Goal: Task Accomplishment & Management: Complete application form

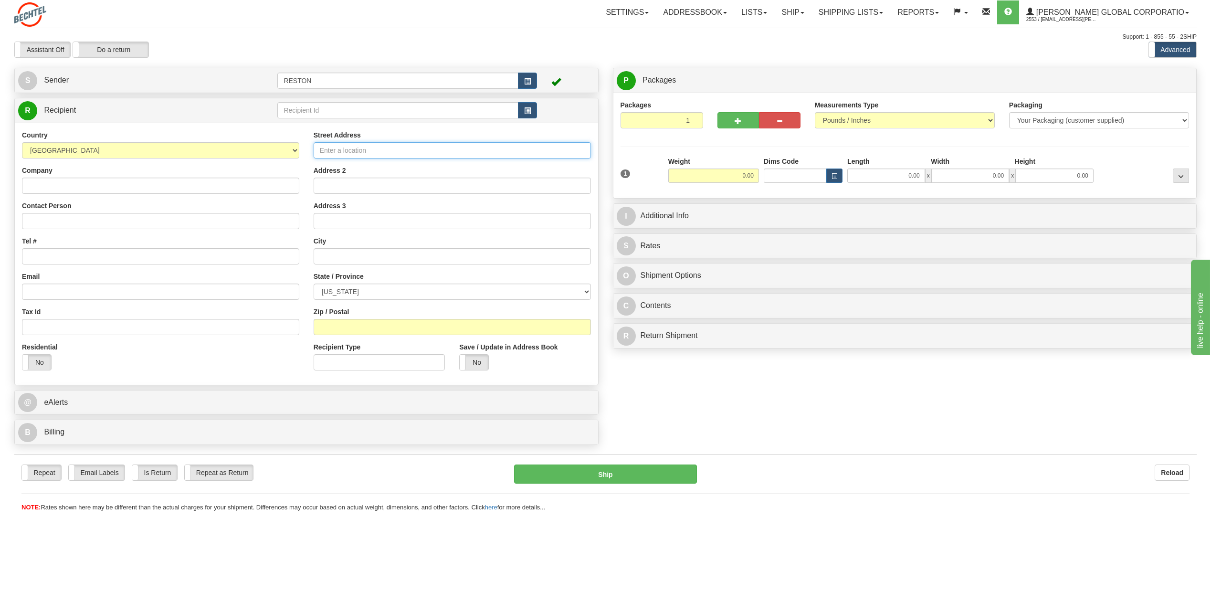
click at [414, 145] on input "Street Address" at bounding box center [452, 150] width 277 height 16
click at [351, 147] on input "Street Address" at bounding box center [452, 150] width 277 height 16
click at [198, 226] on input "Contact Person" at bounding box center [160, 221] width 277 height 16
click at [106, 225] on input "[PERSON_NAME]" at bounding box center [160, 221] width 277 height 16
type input "[PERSON_NAME]"
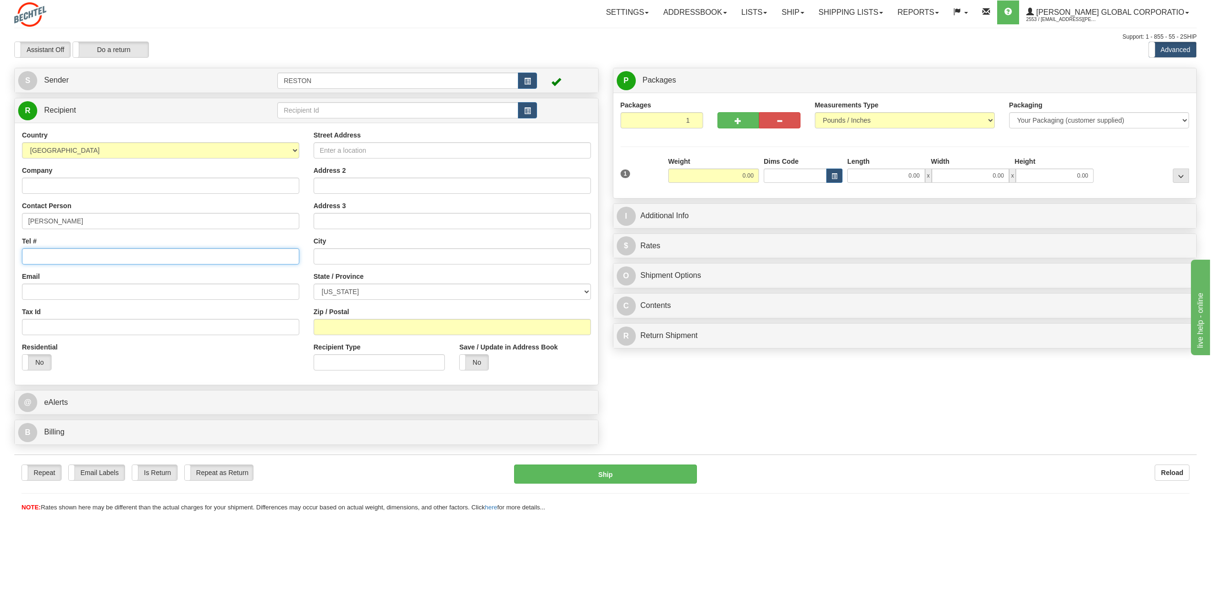
click at [158, 256] on input "Tel #" at bounding box center [160, 256] width 277 height 16
click at [140, 251] on input "Tel #" at bounding box center [160, 256] width 277 height 16
paste input "[PHONE_NUMBER]"
type input "[PHONE_NUMBER]"
click at [151, 296] on input "Email" at bounding box center [160, 292] width 277 height 16
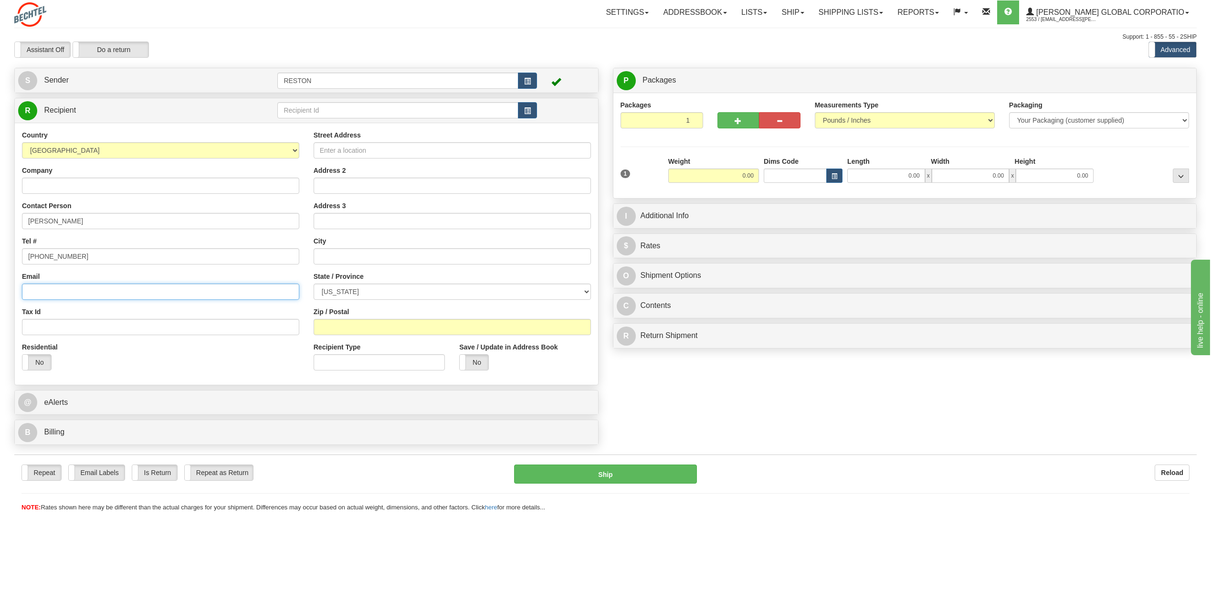
type input "v"
paste input "[EMAIL_ADDRESS][PERSON_NAME][DOMAIN_NAME]"
type input "[EMAIL_ADDRESS][PERSON_NAME][DOMAIN_NAME]"
click at [417, 151] on input "Street Address" at bounding box center [452, 150] width 277 height 16
click at [352, 260] on input "text" at bounding box center [452, 256] width 277 height 16
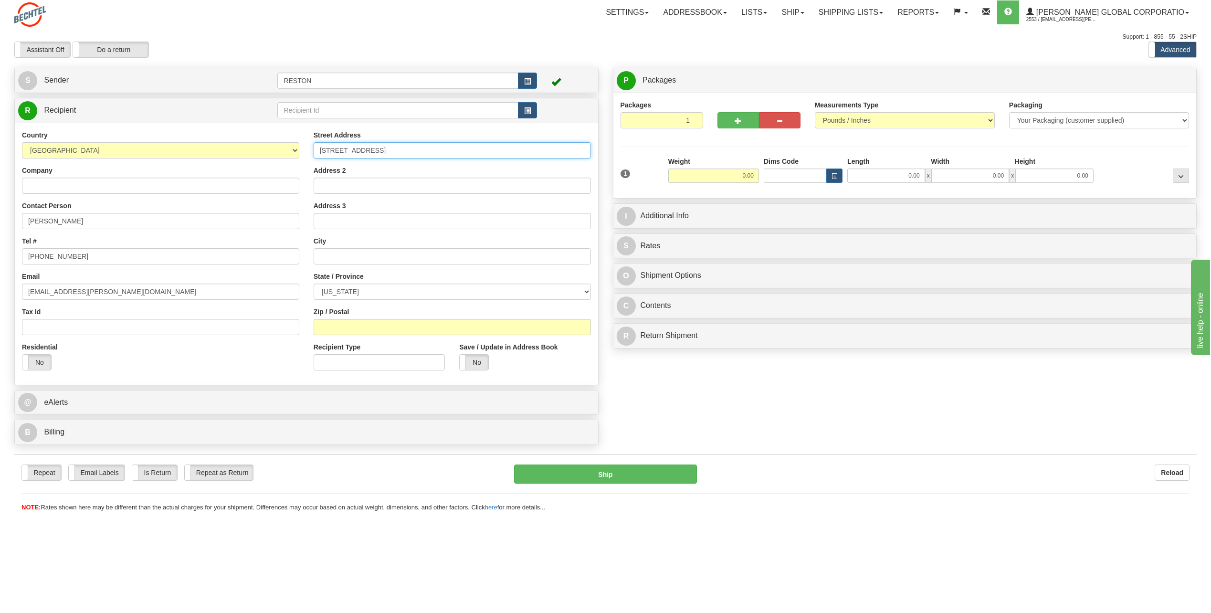
click at [420, 155] on input "[STREET_ADDRESS]" at bounding box center [452, 150] width 277 height 16
type input "[STREET_ADDRESS]"
click at [393, 252] on input "text" at bounding box center [452, 256] width 277 height 16
type input "[GEOGRAPHIC_DATA]"
click at [409, 291] on select "[US_STATE] [US_STATE] [US_STATE] [US_STATE] Armed Forces America Armed Forces E…" at bounding box center [452, 292] width 277 height 16
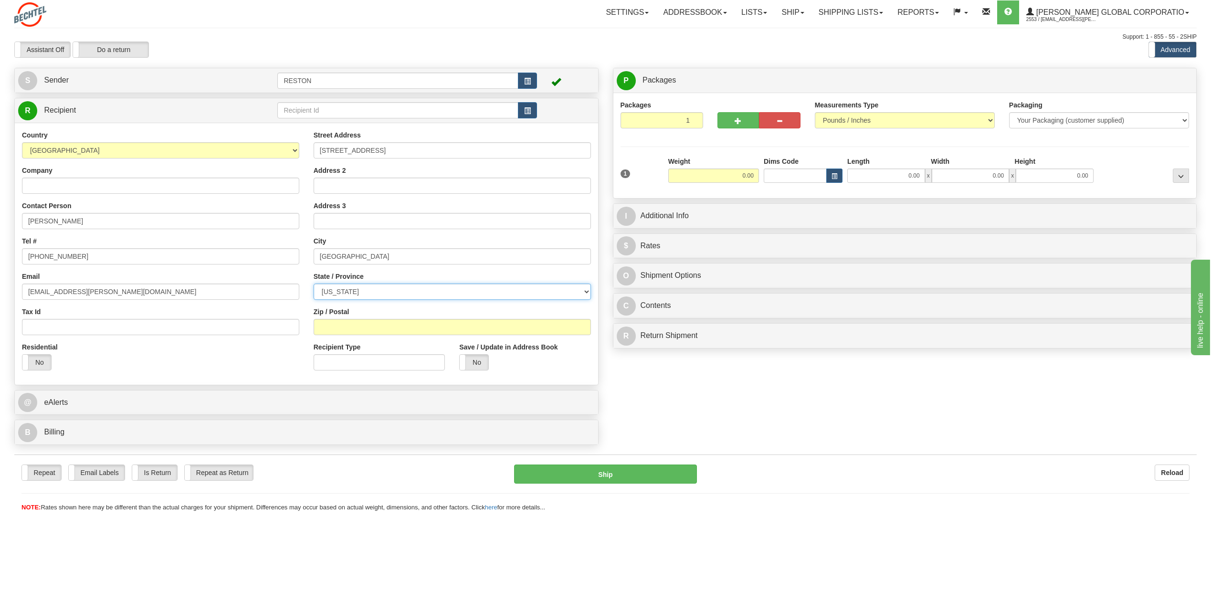
select select "VA"
click at [314, 284] on select "[US_STATE] [US_STATE] [US_STATE] [US_STATE] Armed Forces America Armed Forces E…" at bounding box center [452, 292] width 277 height 16
click at [395, 327] on input "Zip / Postal" at bounding box center [452, 327] width 277 height 16
type input "22206"
click at [204, 361] on div "Residential Yes No" at bounding box center [161, 359] width 292 height 35
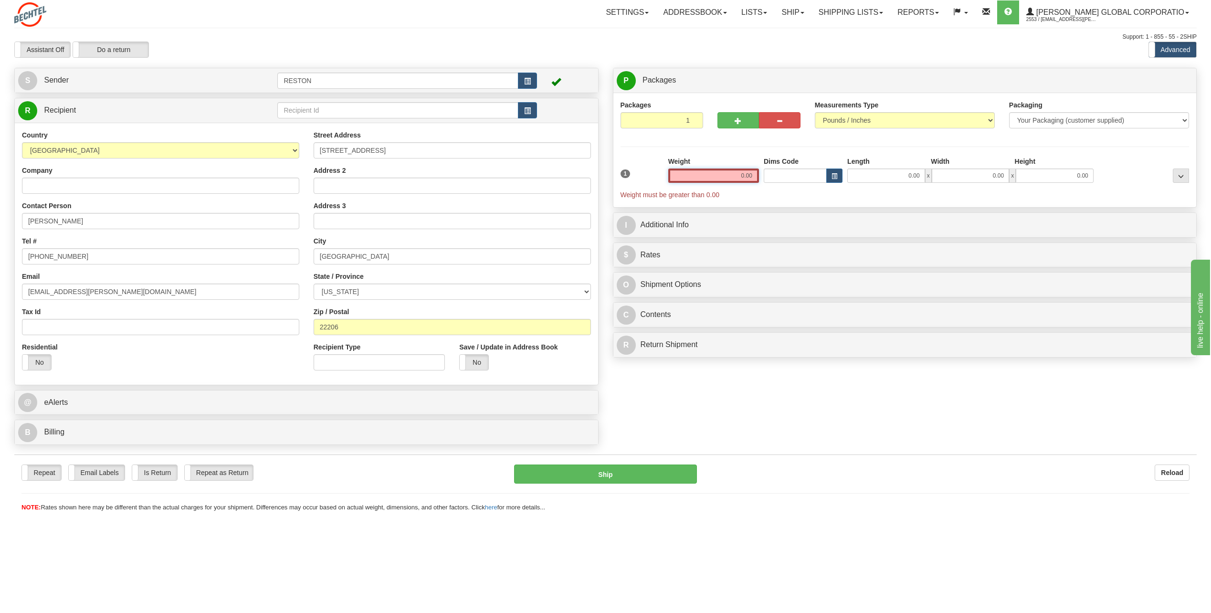
click at [750, 178] on input "0.00" at bounding box center [713, 176] width 91 height 14
type input "0.50"
click at [812, 150] on div "Packages 1 1 Measurements Type" at bounding box center [905, 145] width 569 height 91
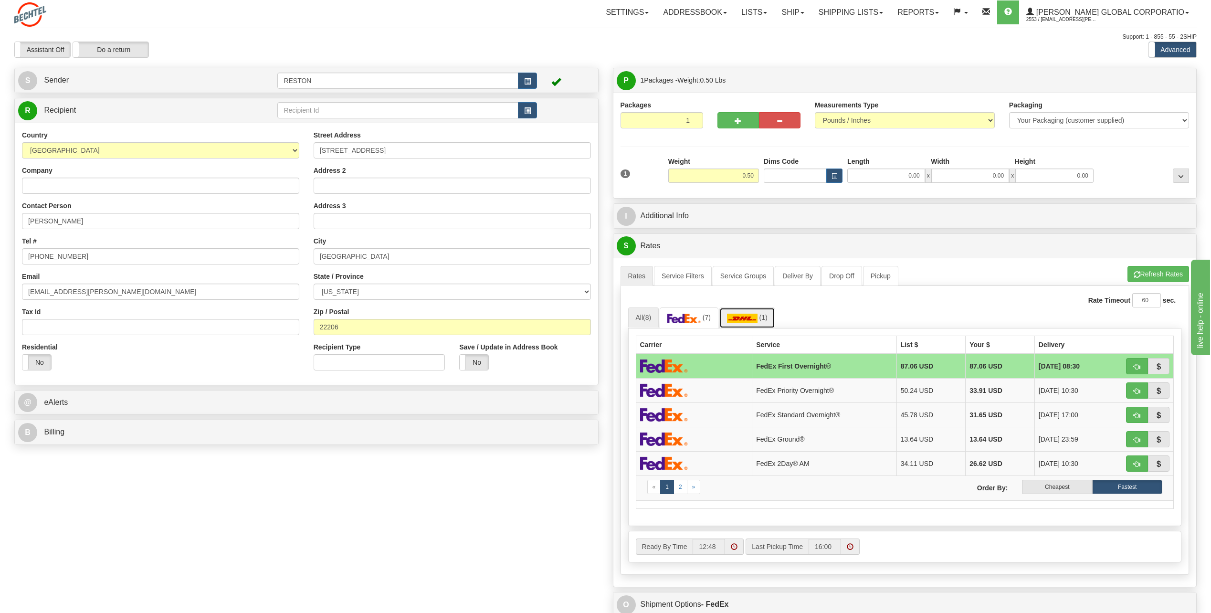
click at [752, 321] on img at bounding box center [742, 319] width 31 height 10
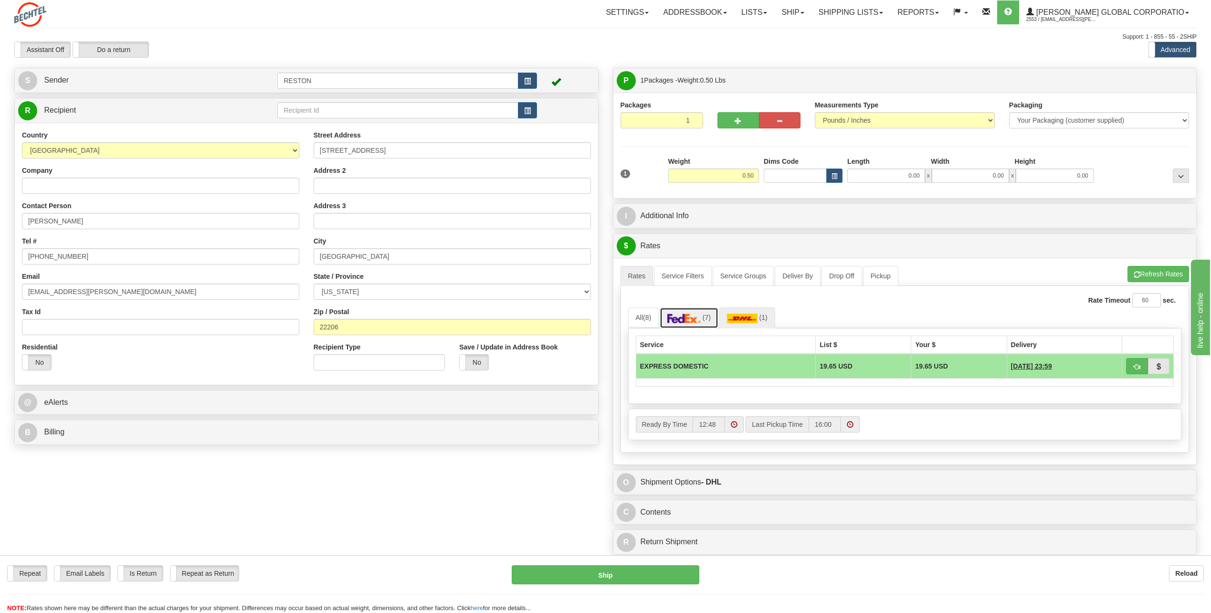
click at [686, 319] on img at bounding box center [683, 319] width 33 height 10
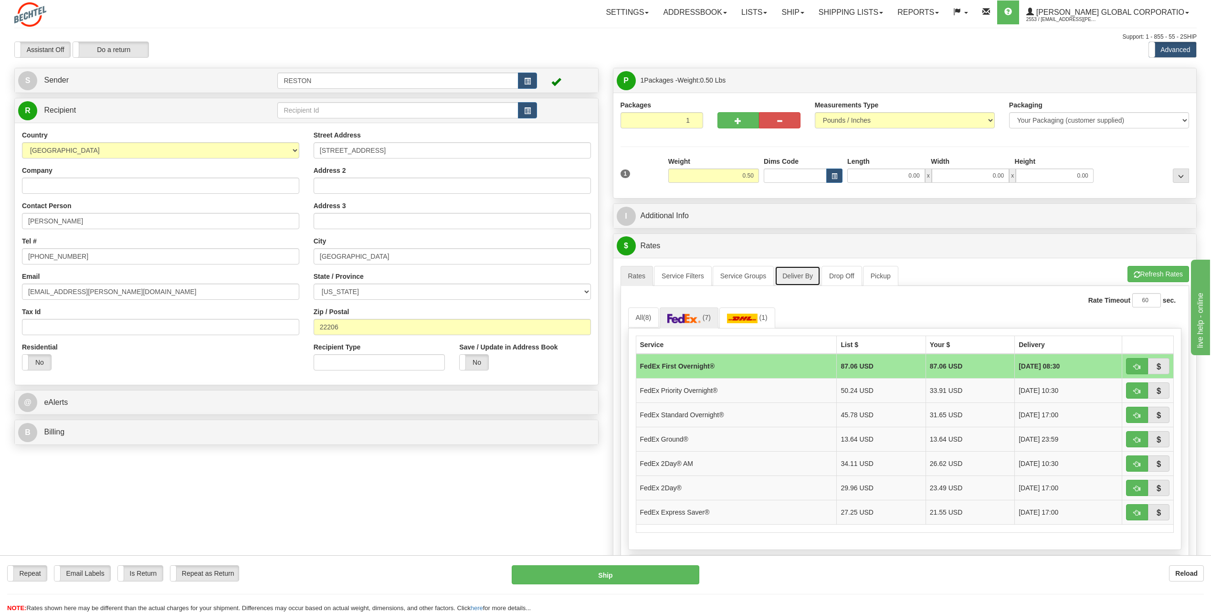
click at [813, 279] on link "Deliver By" at bounding box center [798, 276] width 46 height 20
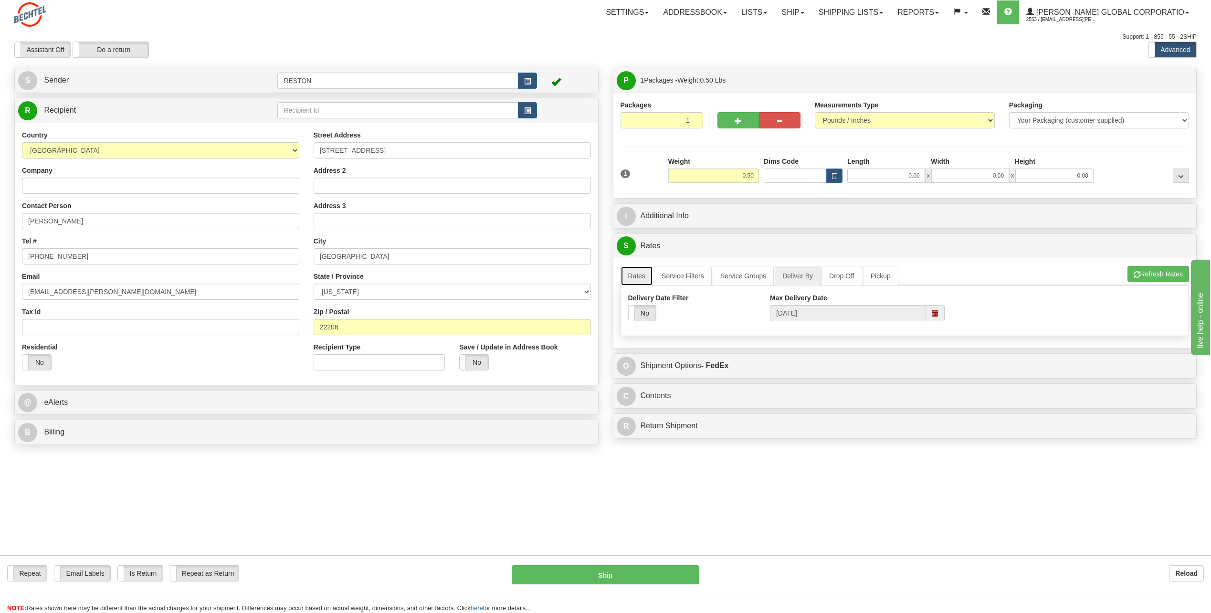
click at [637, 282] on link "Rates" at bounding box center [637, 276] width 33 height 20
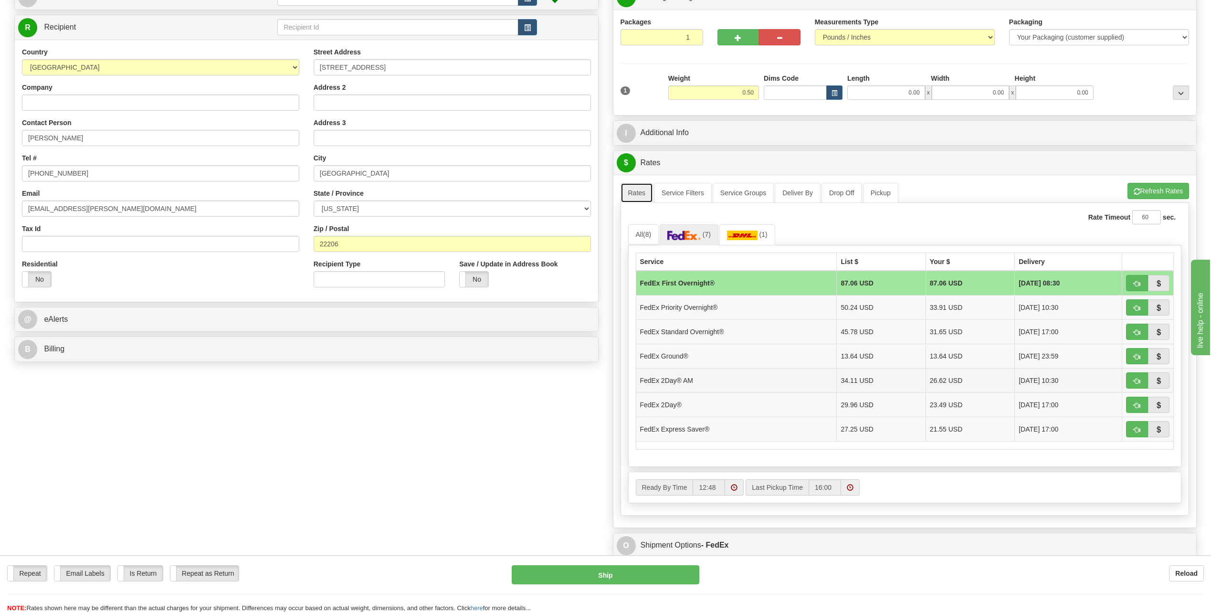
scroll to position [143, 0]
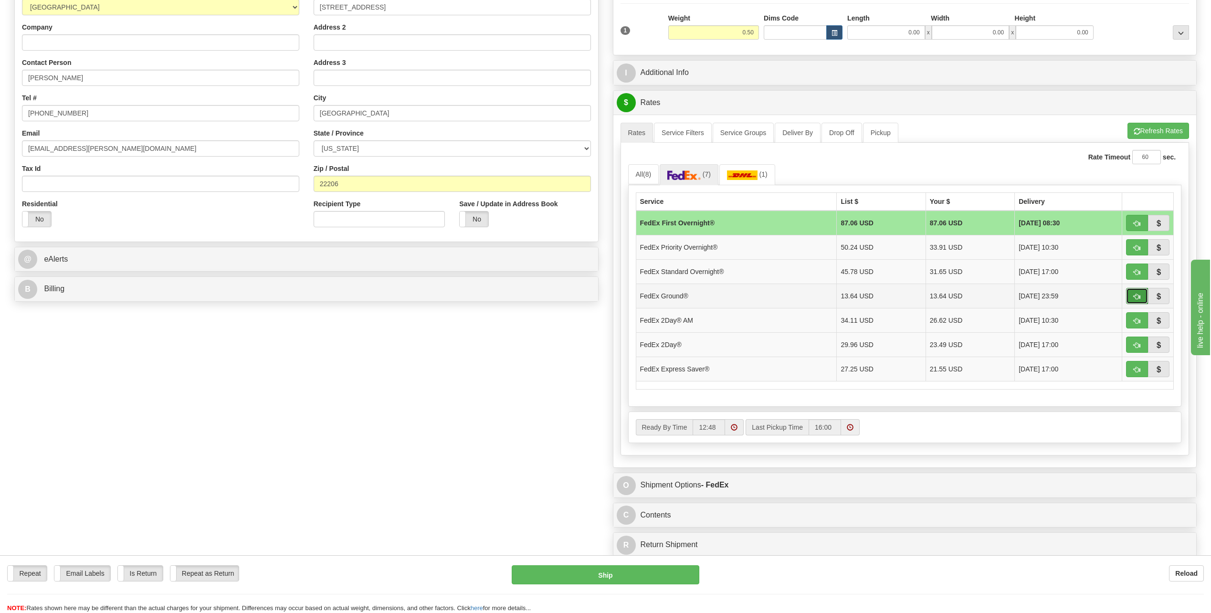
click at [1138, 298] on span "button" at bounding box center [1137, 297] width 7 height 6
type input "92"
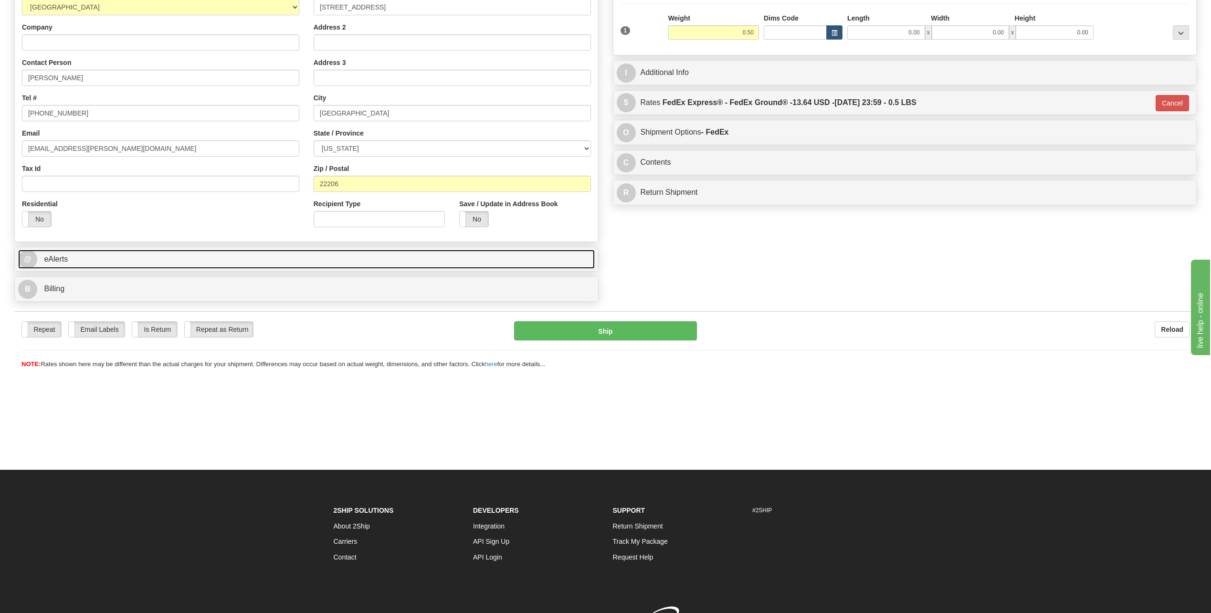
click at [487, 256] on link "@ eAlerts" at bounding box center [306, 260] width 577 height 20
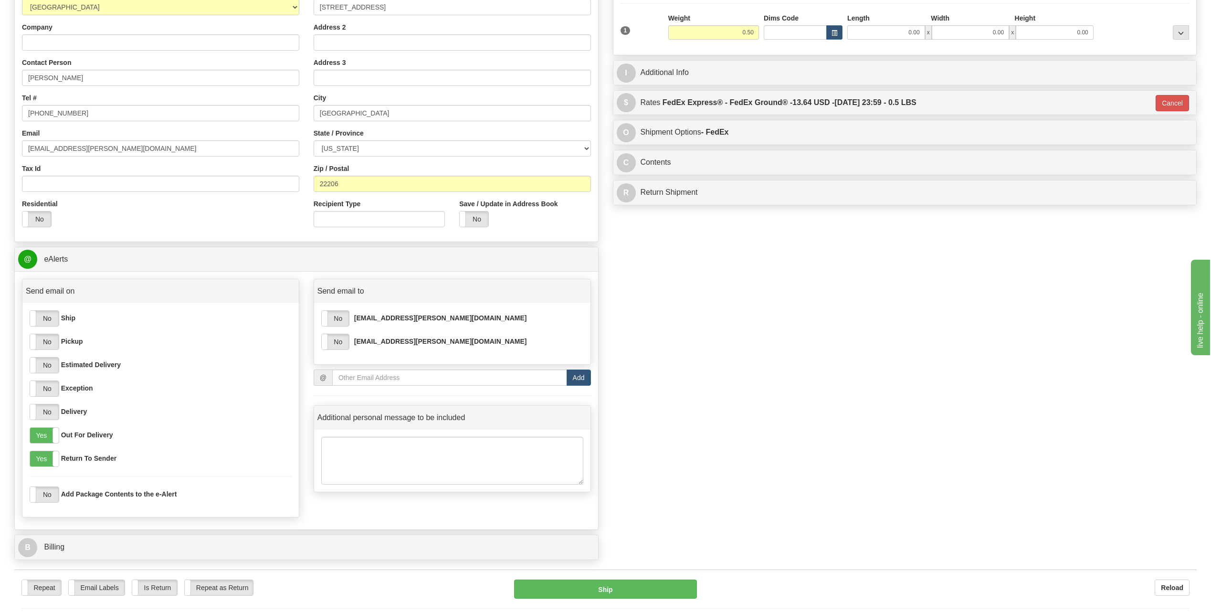
click at [345, 350] on div "Yes No" at bounding box center [335, 342] width 28 height 16
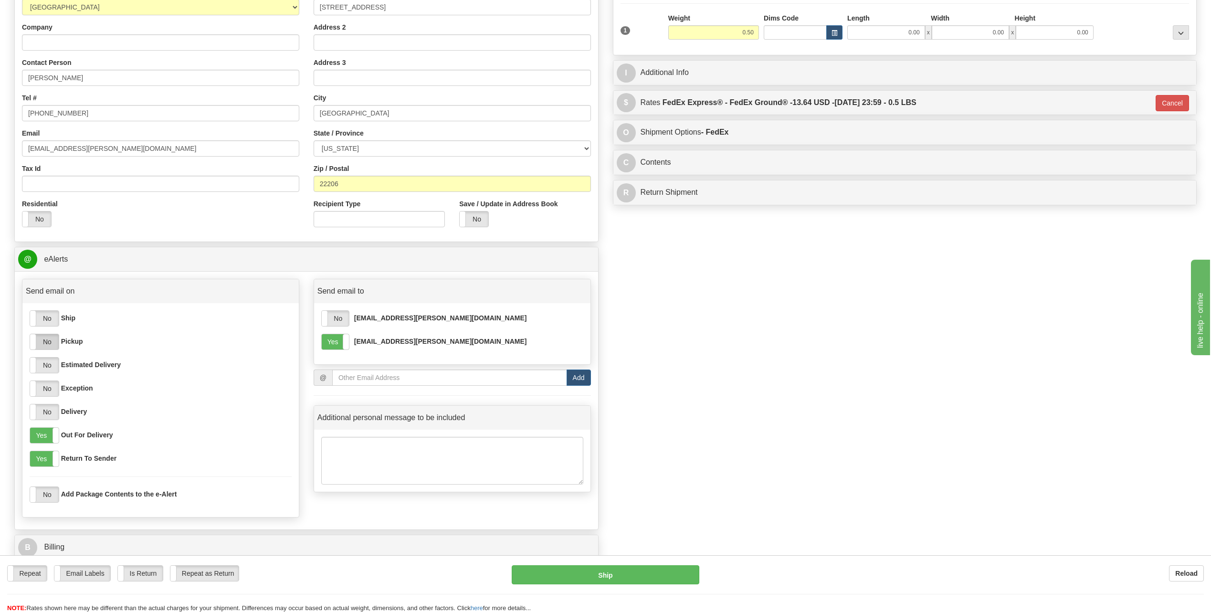
click at [50, 341] on label "No" at bounding box center [44, 341] width 29 height 15
click at [44, 325] on label "No" at bounding box center [44, 318] width 29 height 15
click at [53, 412] on label "No" at bounding box center [44, 411] width 29 height 15
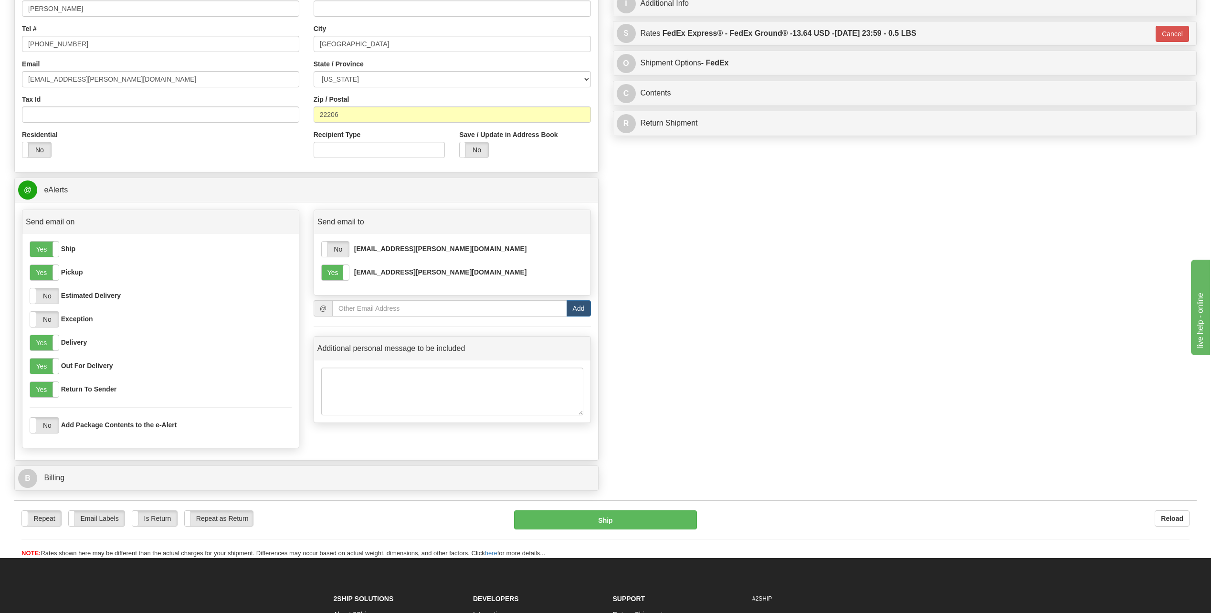
scroll to position [0, 0]
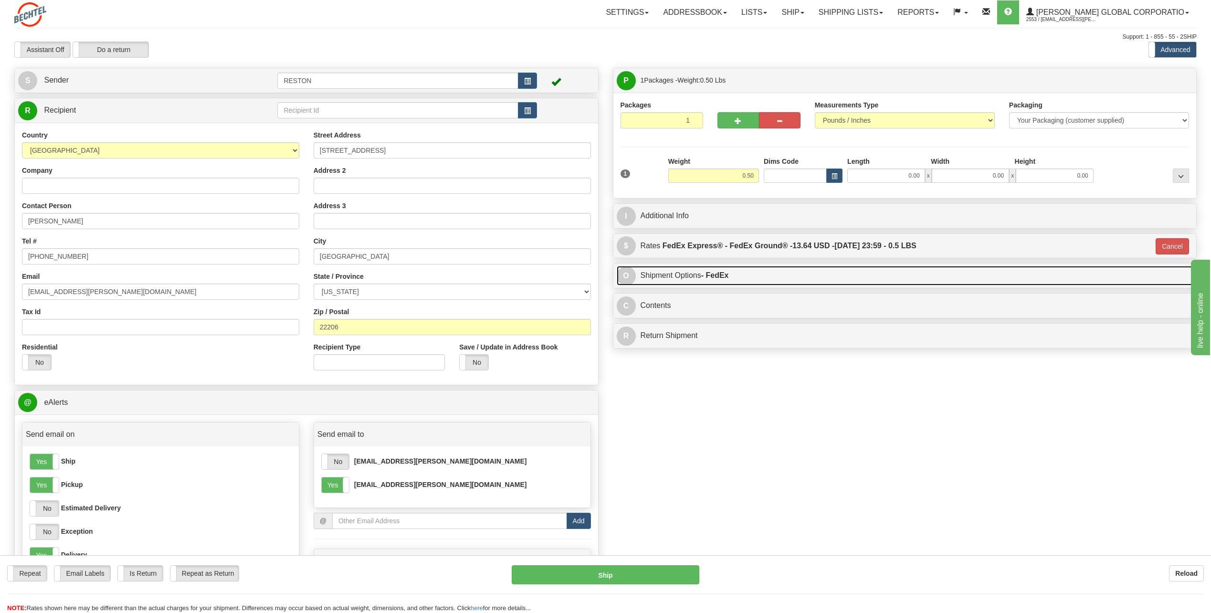
click at [747, 281] on link "O Shipment Options - FedEx" at bounding box center [905, 276] width 577 height 20
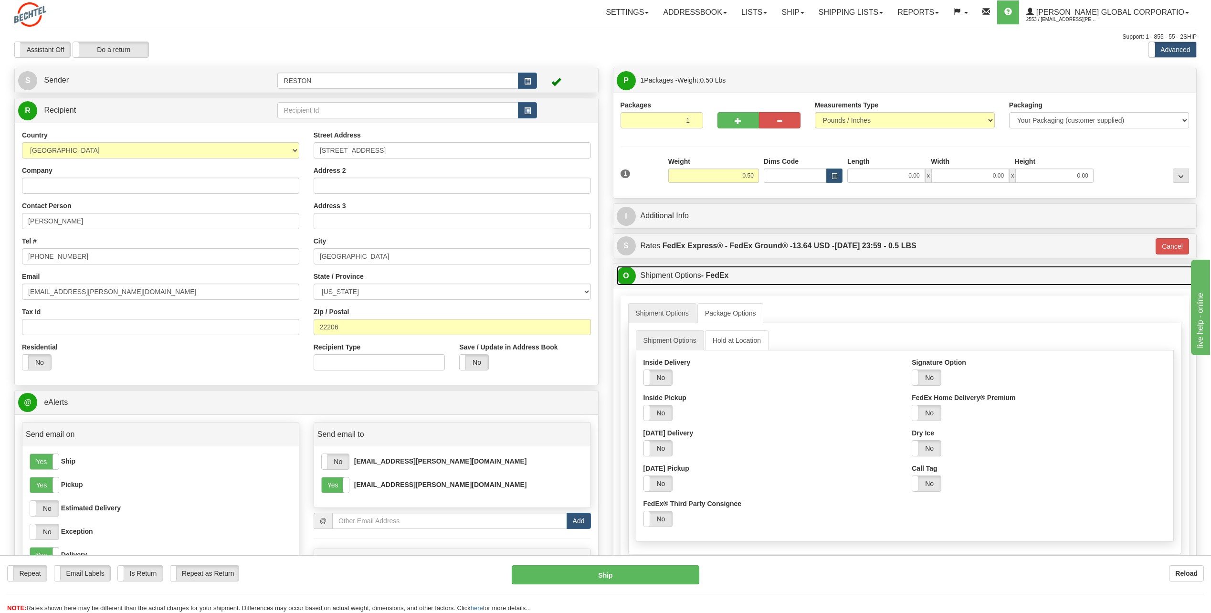
click at [747, 281] on link "O Shipment Options - FedEx" at bounding box center [905, 276] width 577 height 20
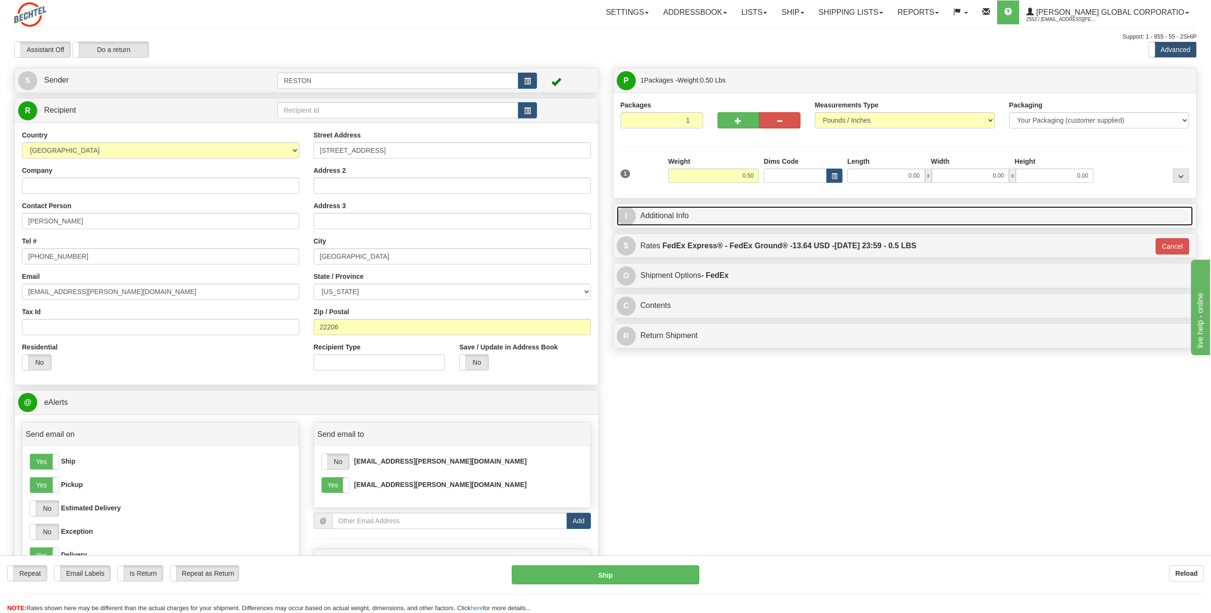
click at [697, 215] on link "I Additional Info" at bounding box center [905, 216] width 577 height 20
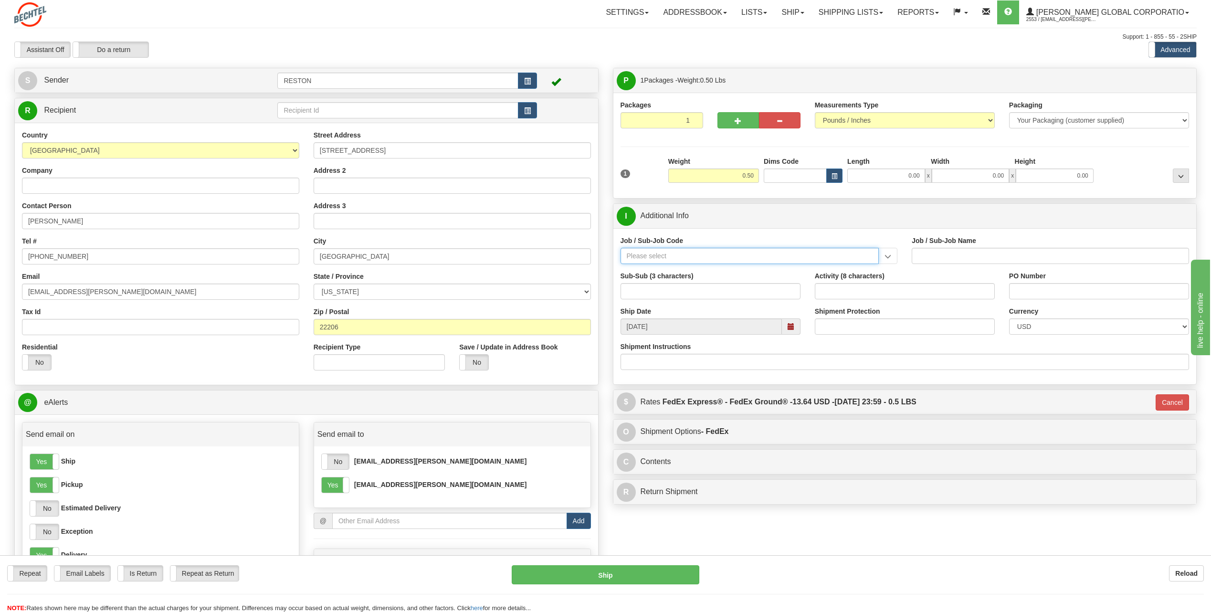
click at [698, 255] on input "Job / Sub-Job Code" at bounding box center [750, 256] width 259 height 16
type input "5"
drag, startPoint x: 733, startPoint y: 253, endPoint x: 731, endPoint y: 248, distance: 5.6
click at [733, 253] on input "Job / Sub-Job Code" at bounding box center [750, 256] width 259 height 16
type input "55618"
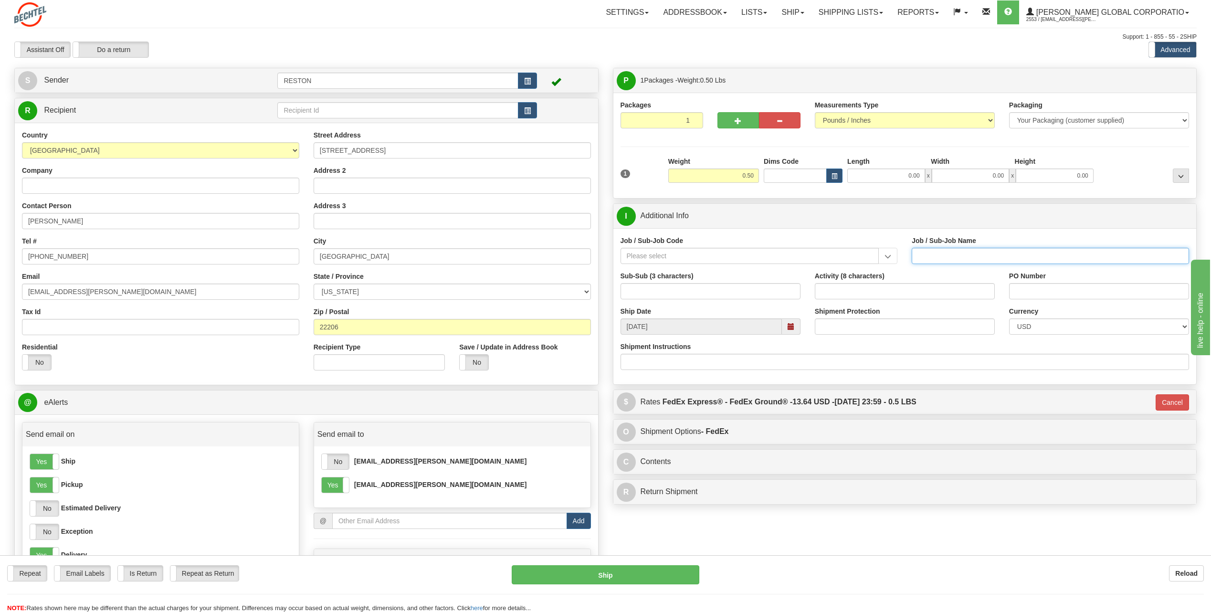
click at [1043, 252] on input "Job / Sub-Job Name" at bounding box center [1050, 256] width 277 height 16
click at [889, 233] on div "Job / Sub-Job Code 25561-APL 25561-ARC 25561-CWC 55561-APL 55610-056 55610-100 …" at bounding box center [904, 306] width 583 height 156
click at [949, 252] on input "000" at bounding box center [1050, 256] width 277 height 16
drag, startPoint x: 949, startPoint y: 252, endPoint x: 877, endPoint y: 254, distance: 72.6
click at [877, 254] on div "Job / Sub-Job Code 25561-APL 25561-ARC 25561-CWC 55561-APL 55610-056 55610-100 …" at bounding box center [904, 253] width 583 height 35
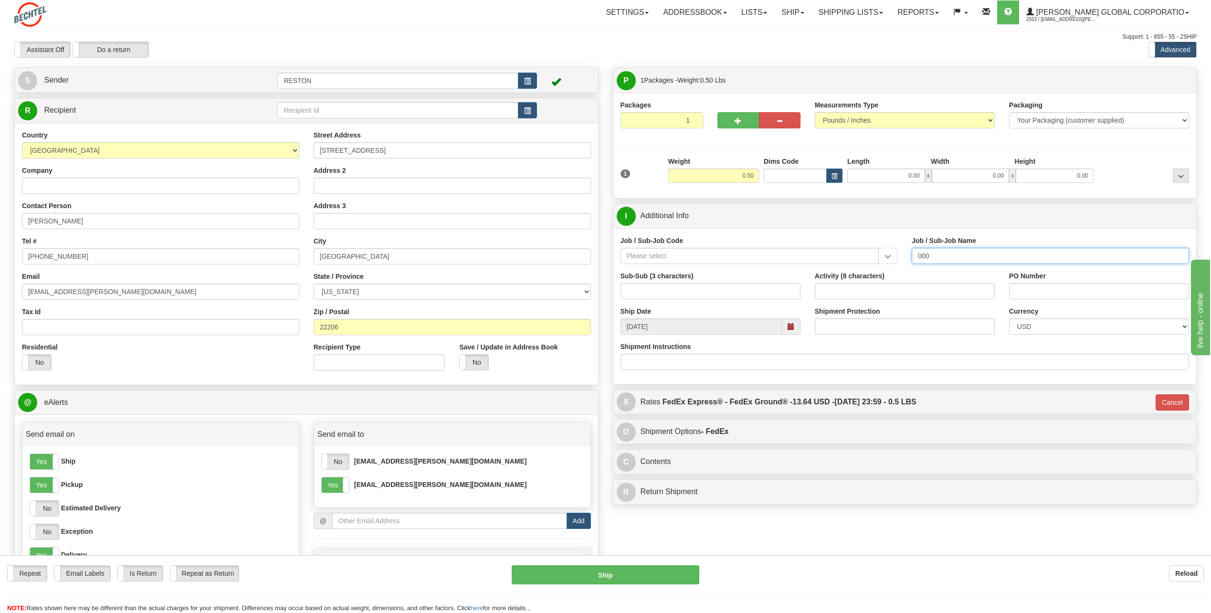
drag, startPoint x: 933, startPoint y: 254, endPoint x: 842, endPoint y: 247, distance: 92.0
click at [839, 257] on div "Job / Sub-Job Code 25561-APL 25561-ARC 25561-CWC 55561-APL 55610-056 55610-100 …" at bounding box center [904, 253] width 583 height 35
type input "M"
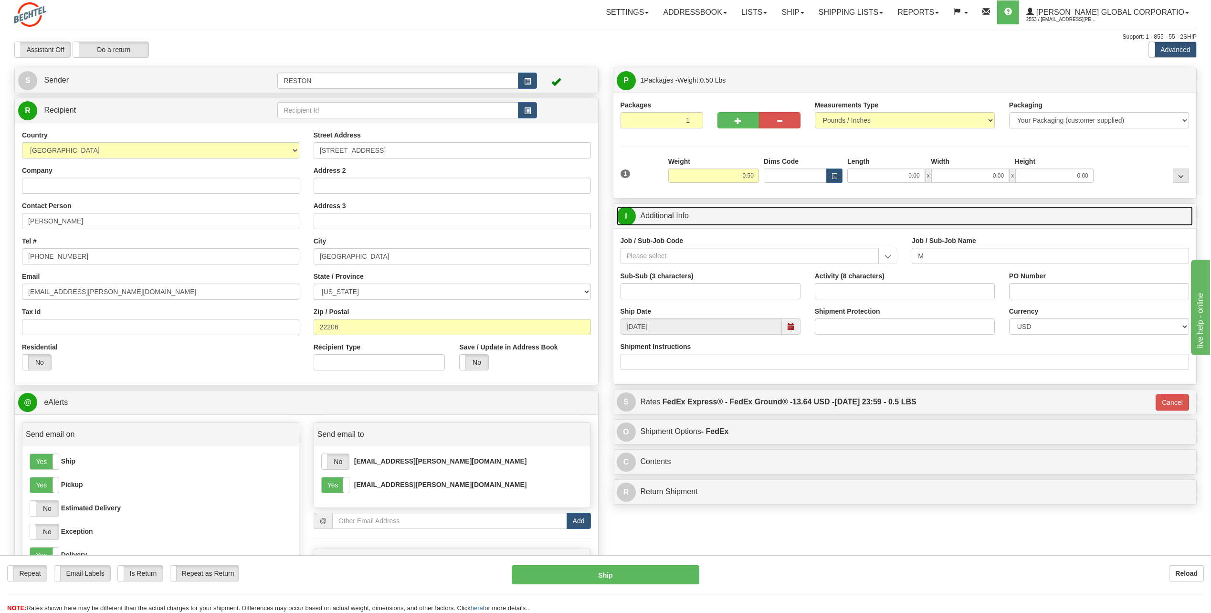
click at [1084, 223] on link "I Additional Info" at bounding box center [905, 216] width 577 height 20
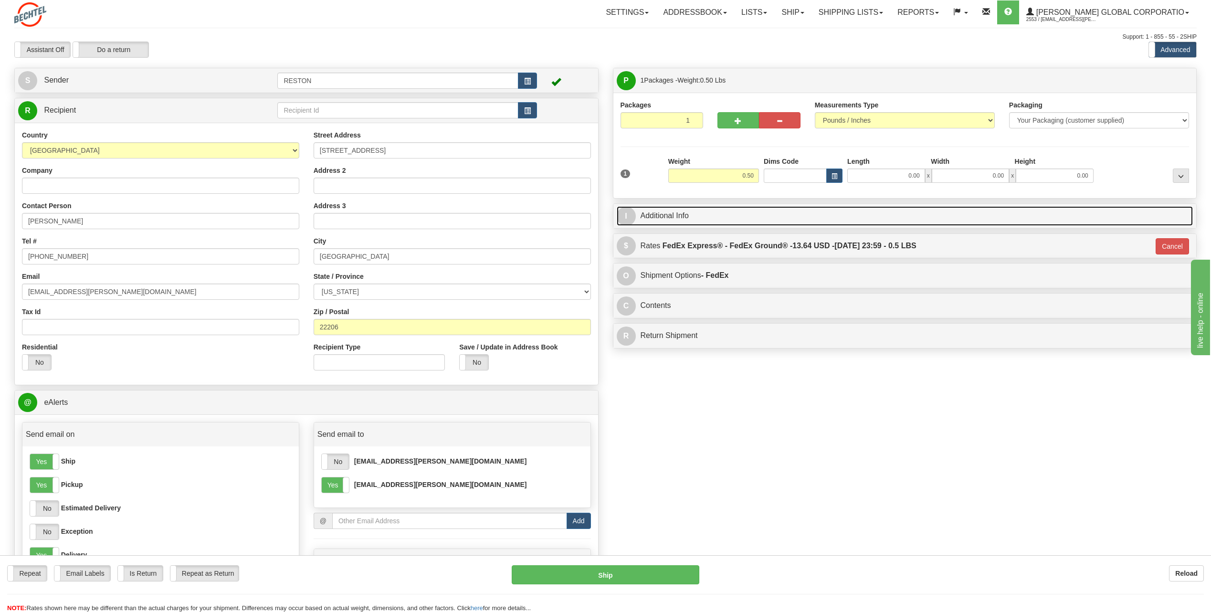
click at [994, 210] on link "I Additional Info" at bounding box center [905, 216] width 577 height 20
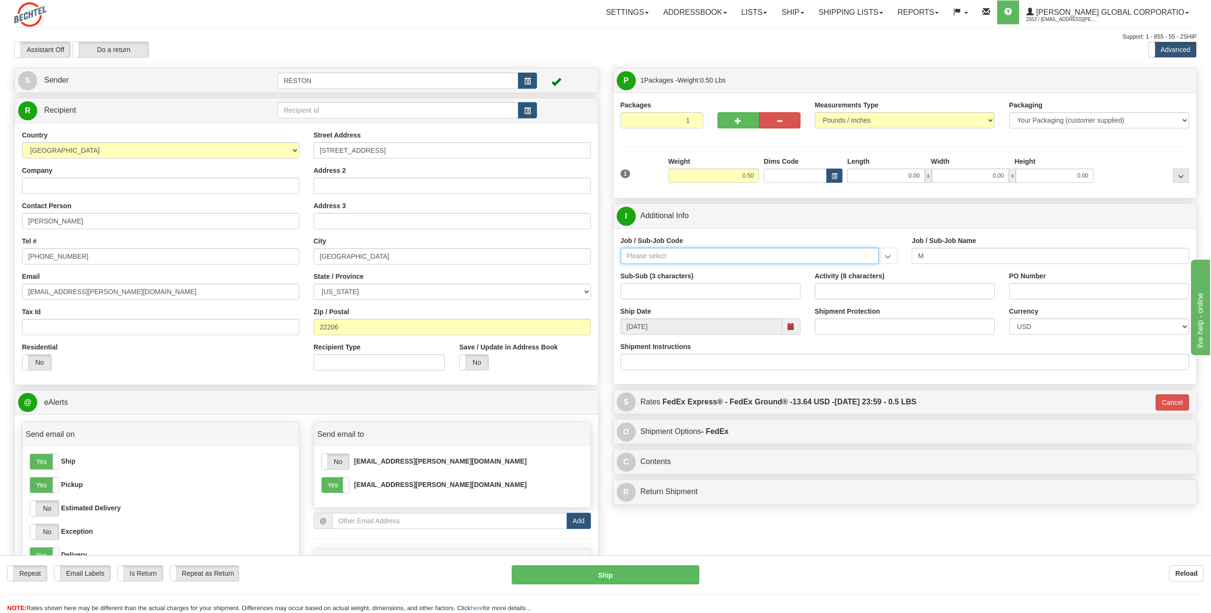
click at [808, 252] on input "Job / Sub-Job Code" at bounding box center [750, 256] width 259 height 16
click at [770, 258] on input "Job / Sub-Job Code" at bounding box center [750, 256] width 259 height 16
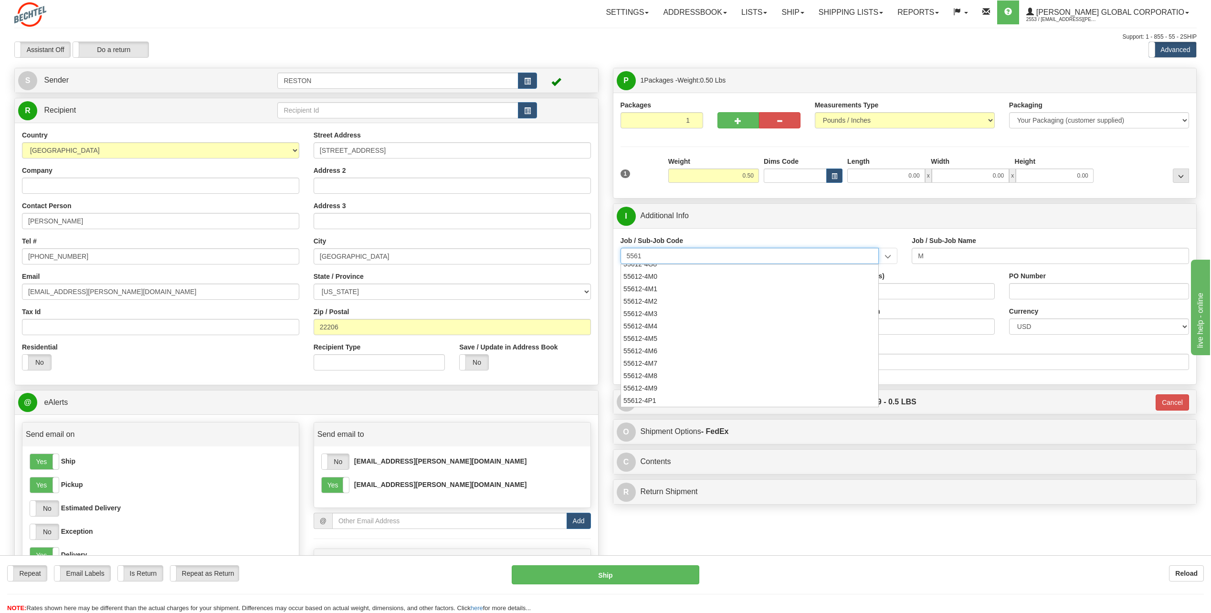
type input "5561"
click at [874, 239] on div "Job / Sub-Job Code 25561-APL 25561-ARC 25561-CWC 55561-APL 55610-056 55610-100 …" at bounding box center [759, 250] width 277 height 28
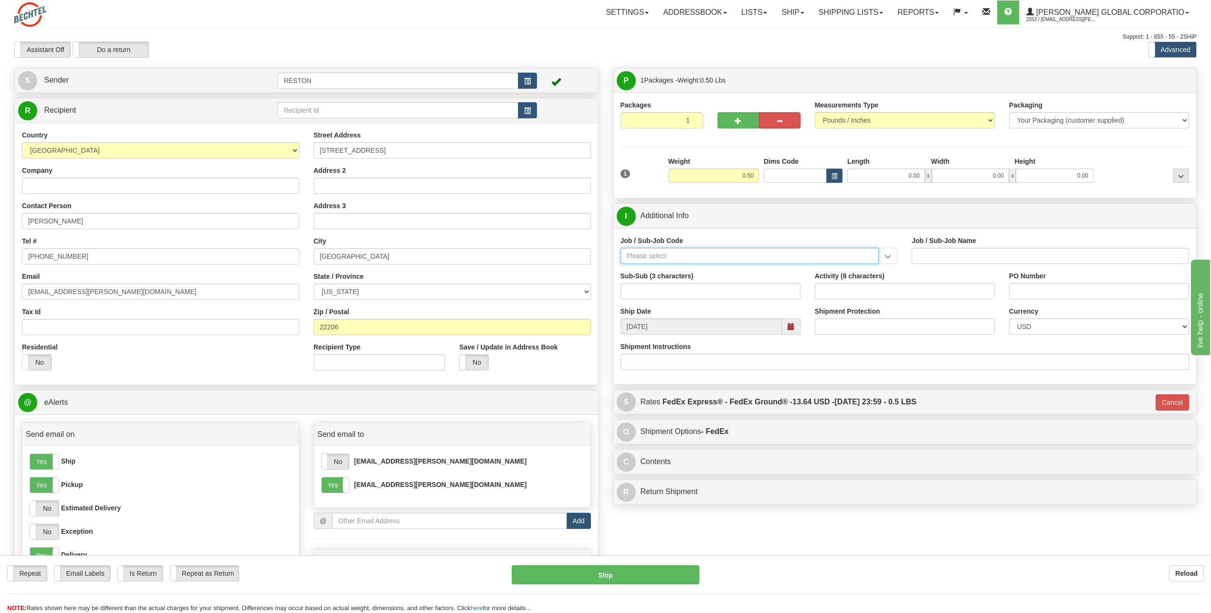
click at [803, 253] on input "Job / Sub-Job Code" at bounding box center [750, 256] width 259 height 16
click at [974, 254] on input "Job / Sub-Job Name" at bounding box center [1050, 256] width 277 height 16
type input "M & T GENERAL OVERHEAD - FACILITY BUILD OUT COST"
drag, startPoint x: 1113, startPoint y: 255, endPoint x: 1025, endPoint y: 252, distance: 88.4
click at [1025, 252] on input "M & T GENERAL OVERHEAD - FACILITY BUILD OUT COST" at bounding box center [1050, 256] width 277 height 16
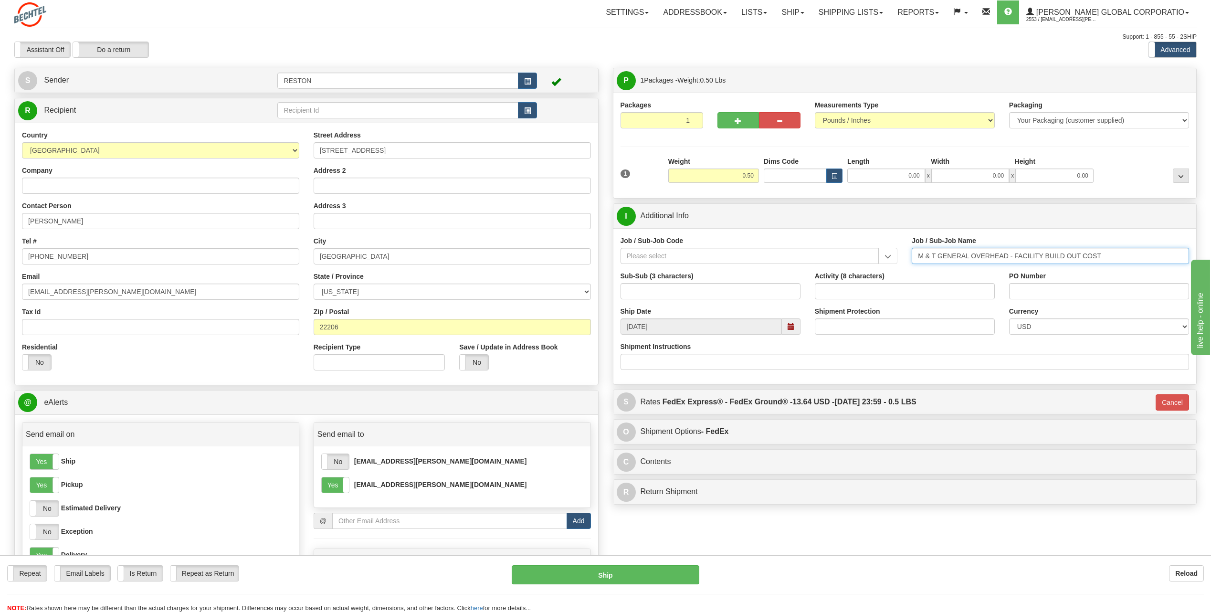
click at [998, 253] on input "M & T GENERAL OVERHEAD - FACILITY BUILD OUT COST" at bounding box center [1050, 256] width 277 height 16
click at [884, 248] on div "Job / Sub-Job Code 25561-APL 25561-ARC 25561-CWC 55561-APL 55610-056 55610-100 …" at bounding box center [904, 253] width 583 height 35
click at [674, 260] on input "Job / Sub-Job Code" at bounding box center [750, 256] width 259 height 16
click at [679, 253] on input "Job / Sub-Job Code" at bounding box center [750, 256] width 259 height 16
type input "5"
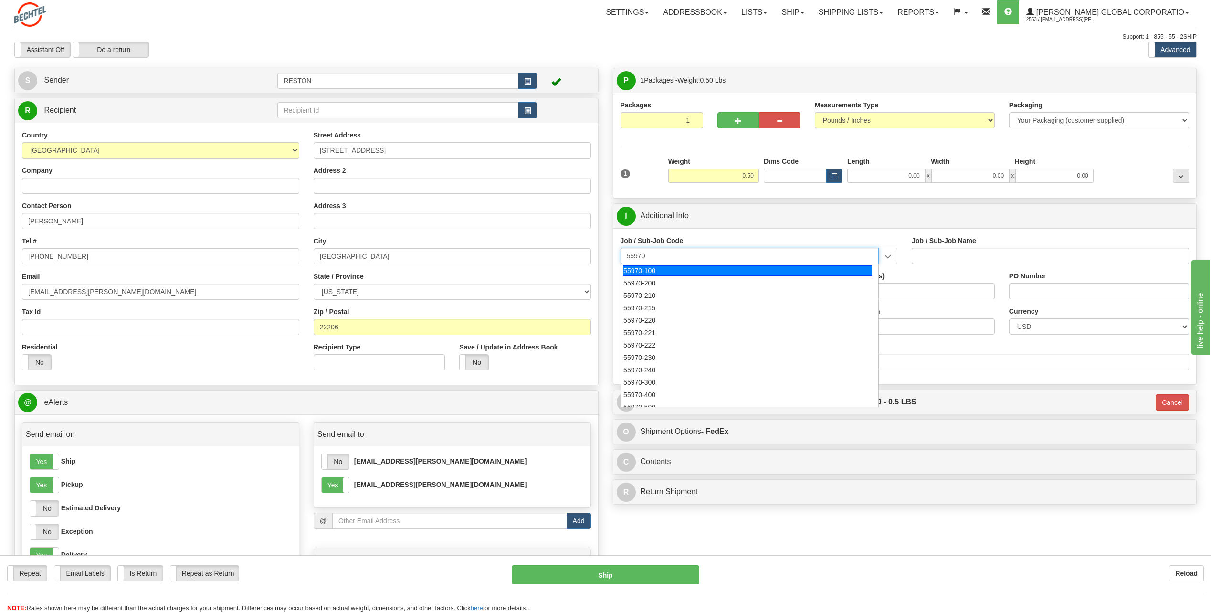
click at [766, 268] on div "55970-100" at bounding box center [747, 270] width 249 height 11
type input "55970-100"
type input "M & T GENERAL OVERHEAD - M&T FACILITY COSTS"
type input "55970-100"
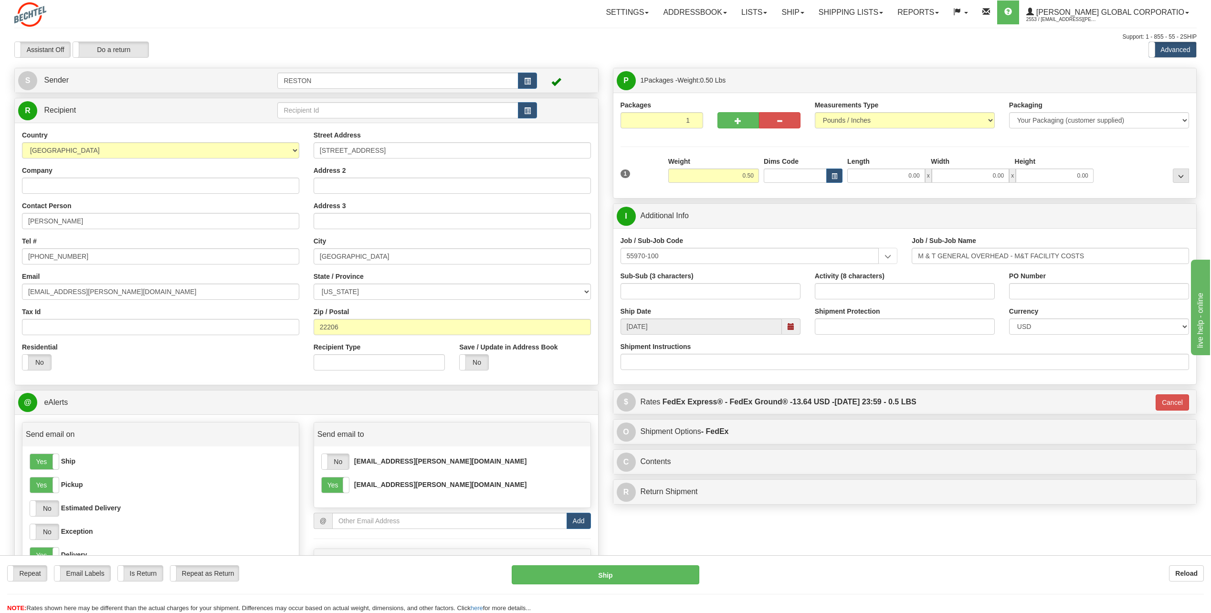
click at [766, 269] on div "Job / Sub-Job Code 55970-100 55970-100 55970-200 55970-210 55970-215 55970-220 …" at bounding box center [759, 253] width 292 height 35
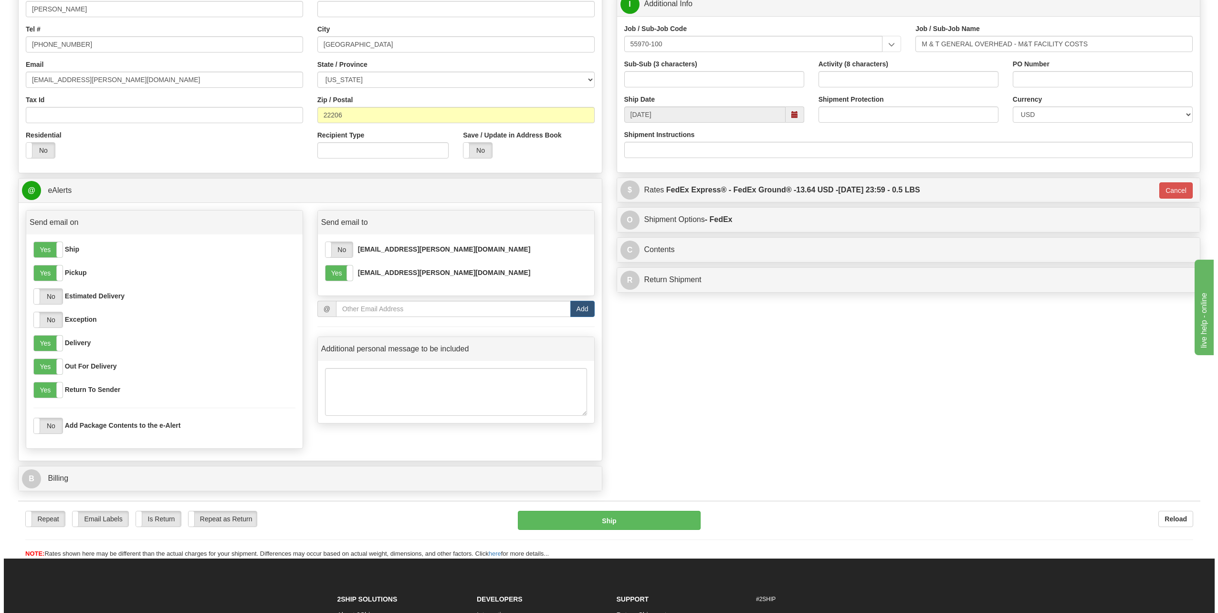
scroll to position [239, 0]
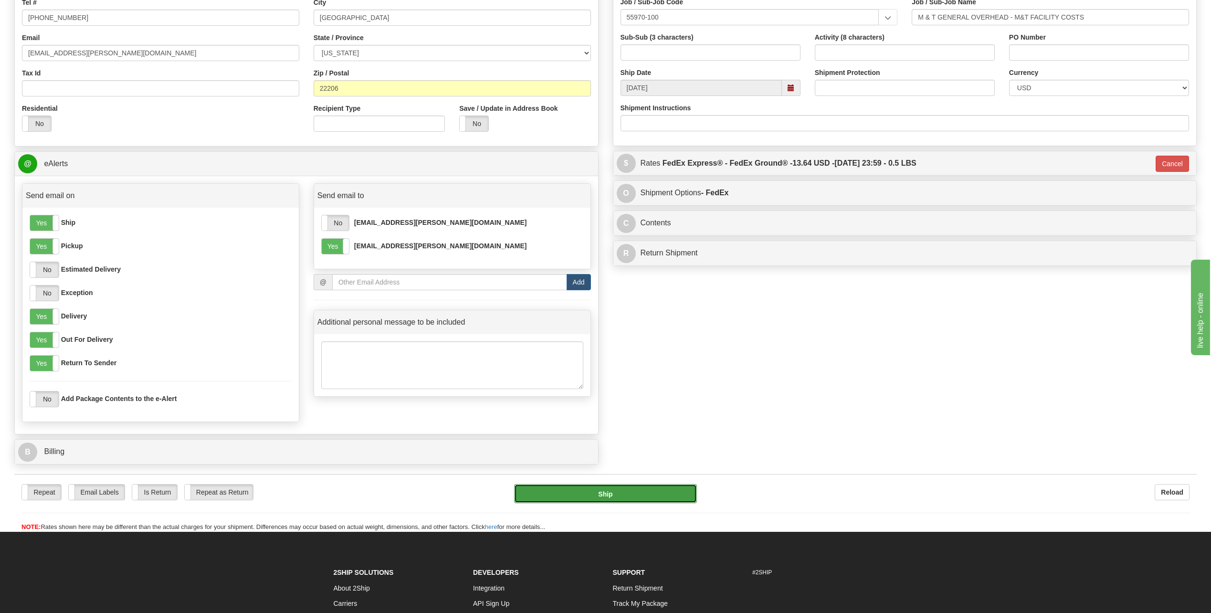
click at [655, 502] on button "Ship" at bounding box center [605, 493] width 183 height 19
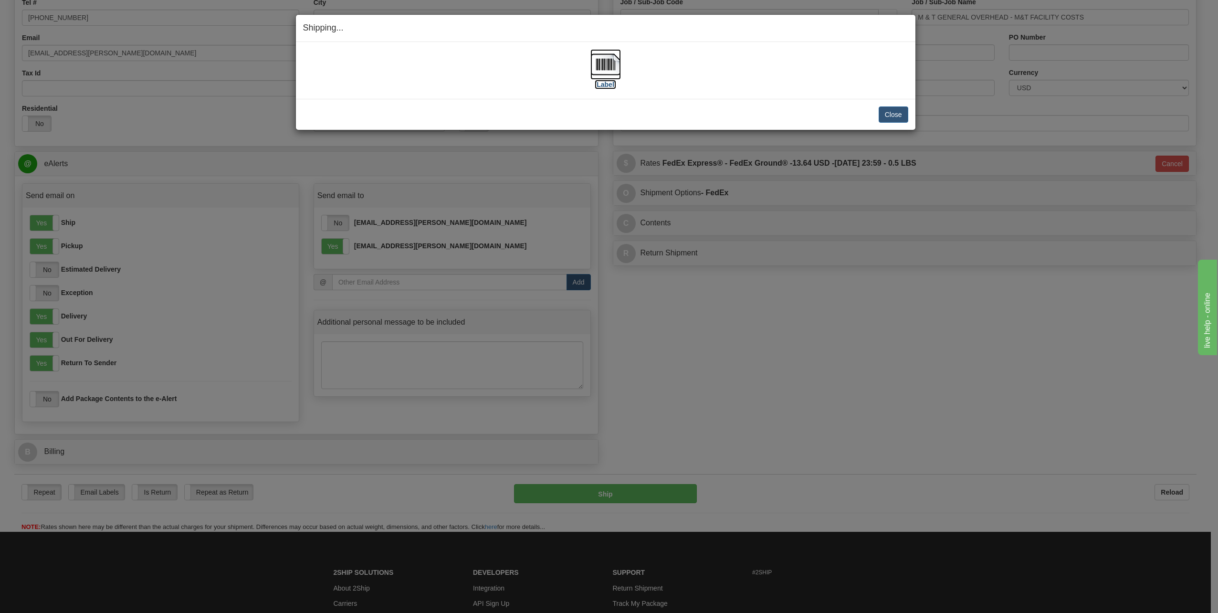
click at [605, 64] on img at bounding box center [606, 64] width 31 height 31
